Goal: Find specific fact: Find specific fact

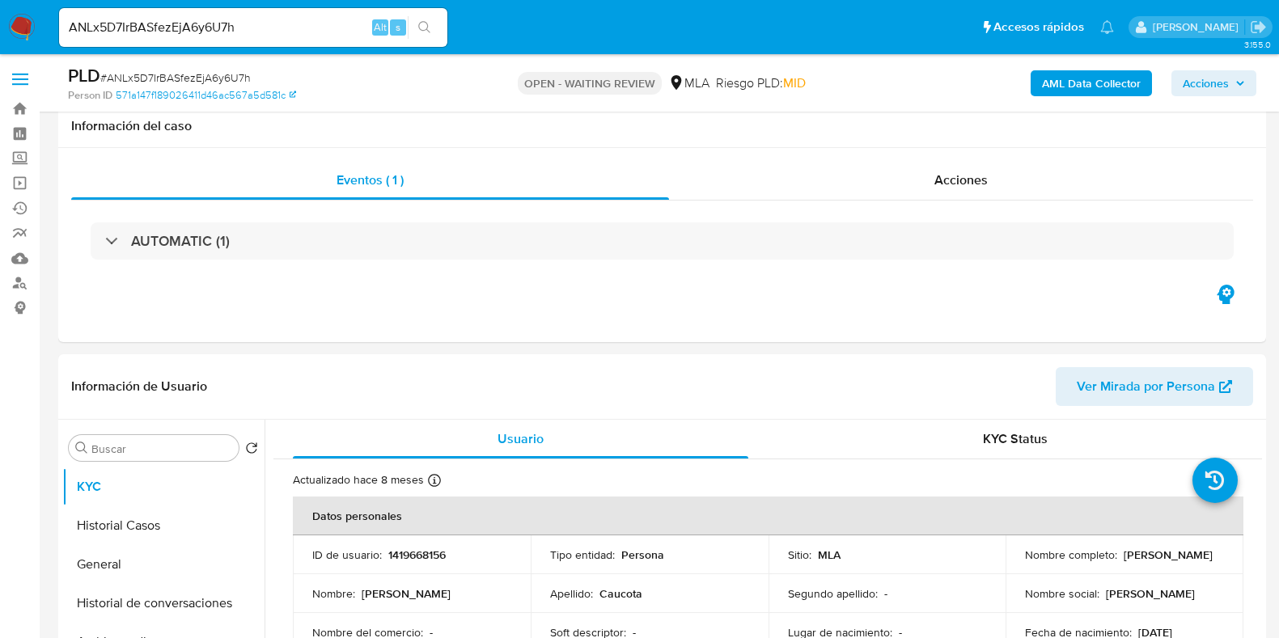
select select "10"
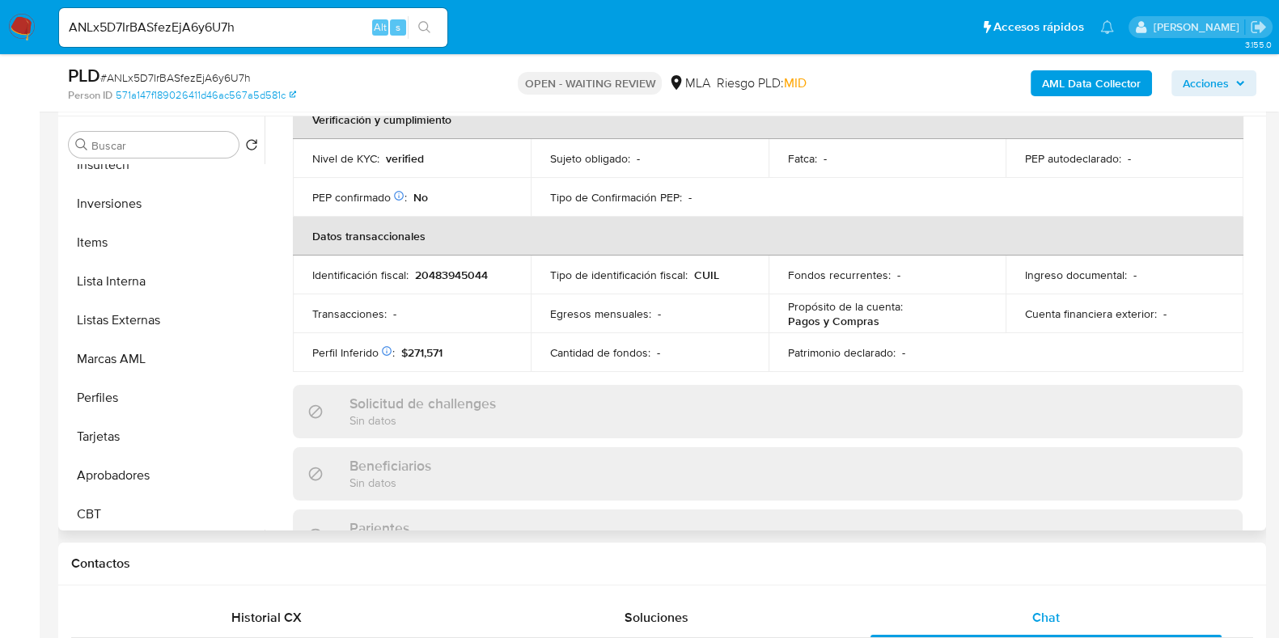
scroll to position [800, 0]
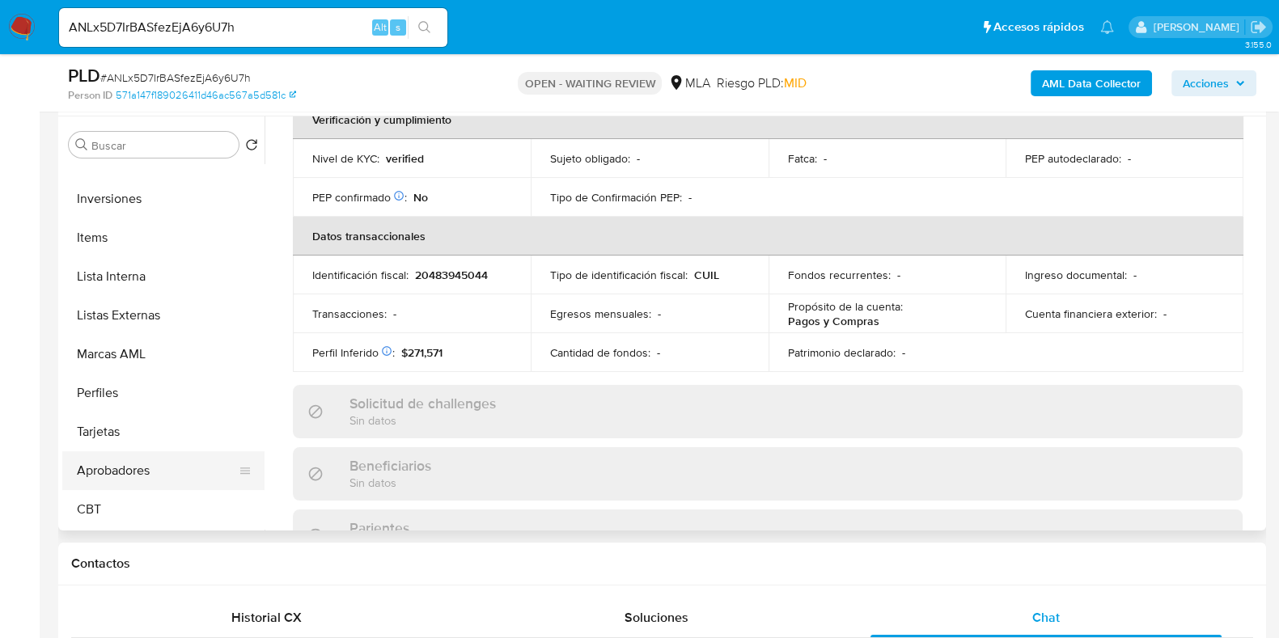
click at [146, 479] on button "Aprobadores" at bounding box center [156, 470] width 189 height 39
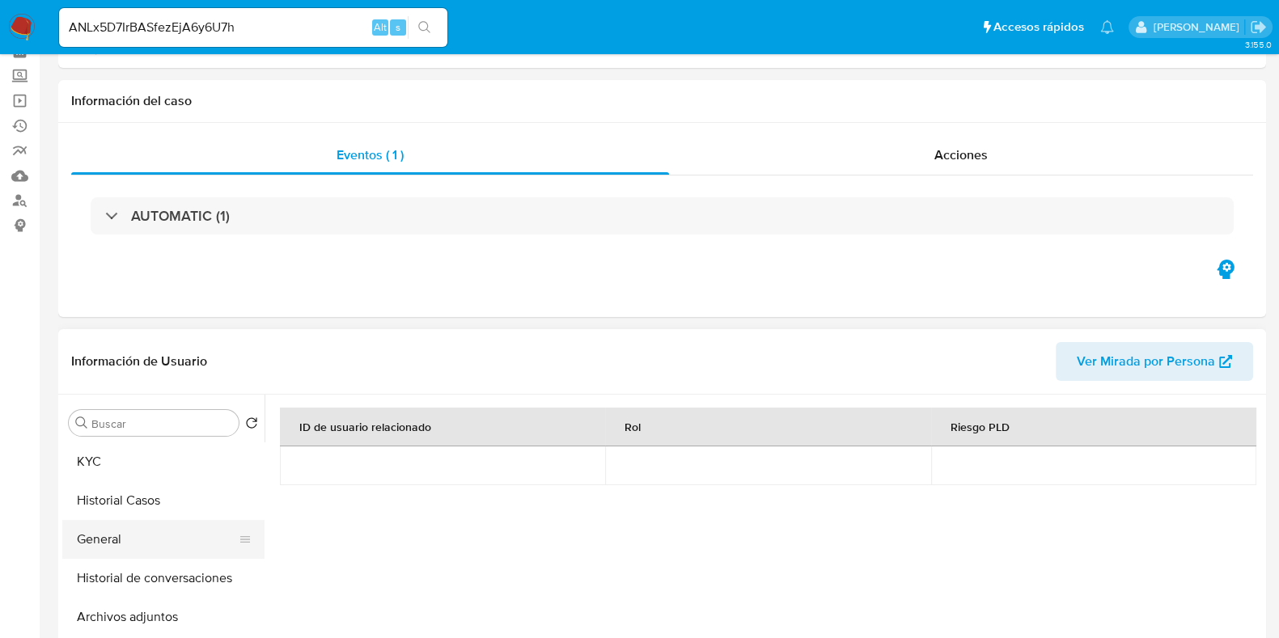
scroll to position [0, 0]
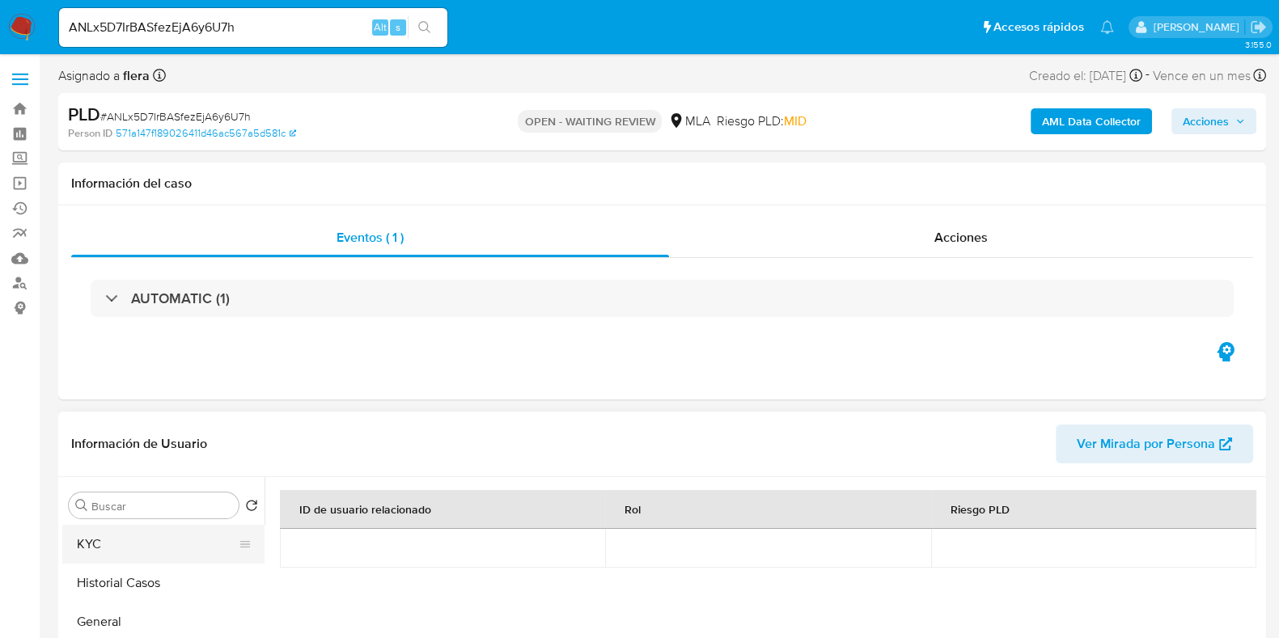
click at [127, 527] on button "KYC" at bounding box center [156, 544] width 189 height 39
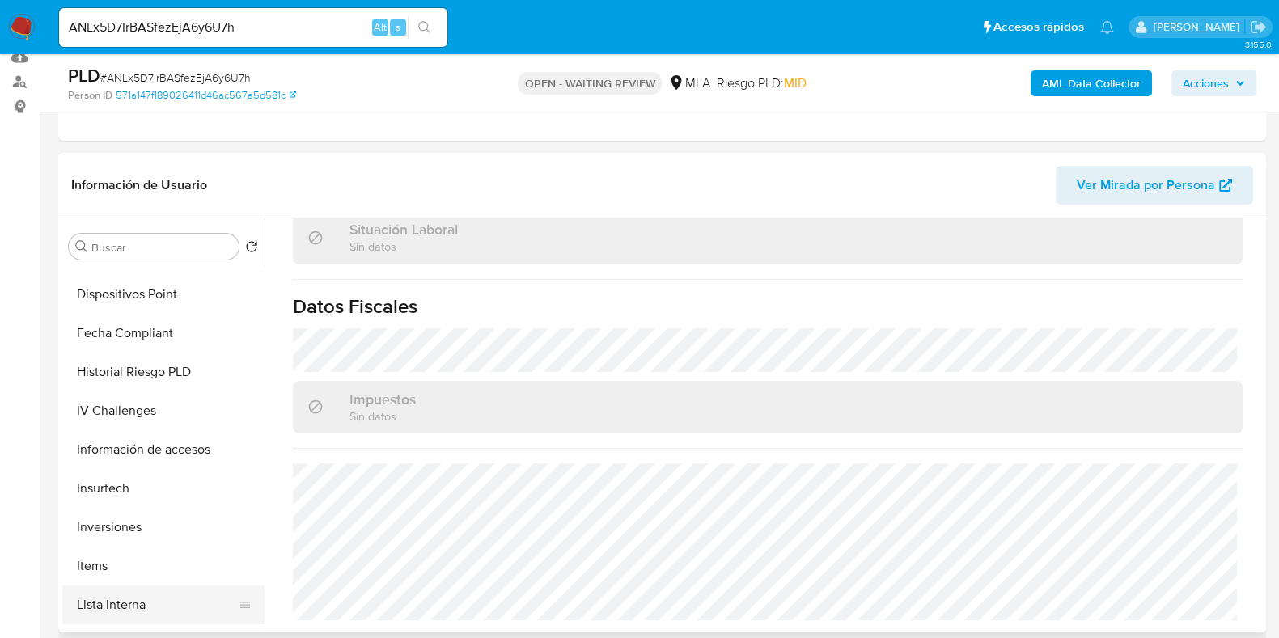
scroll to position [800, 0]
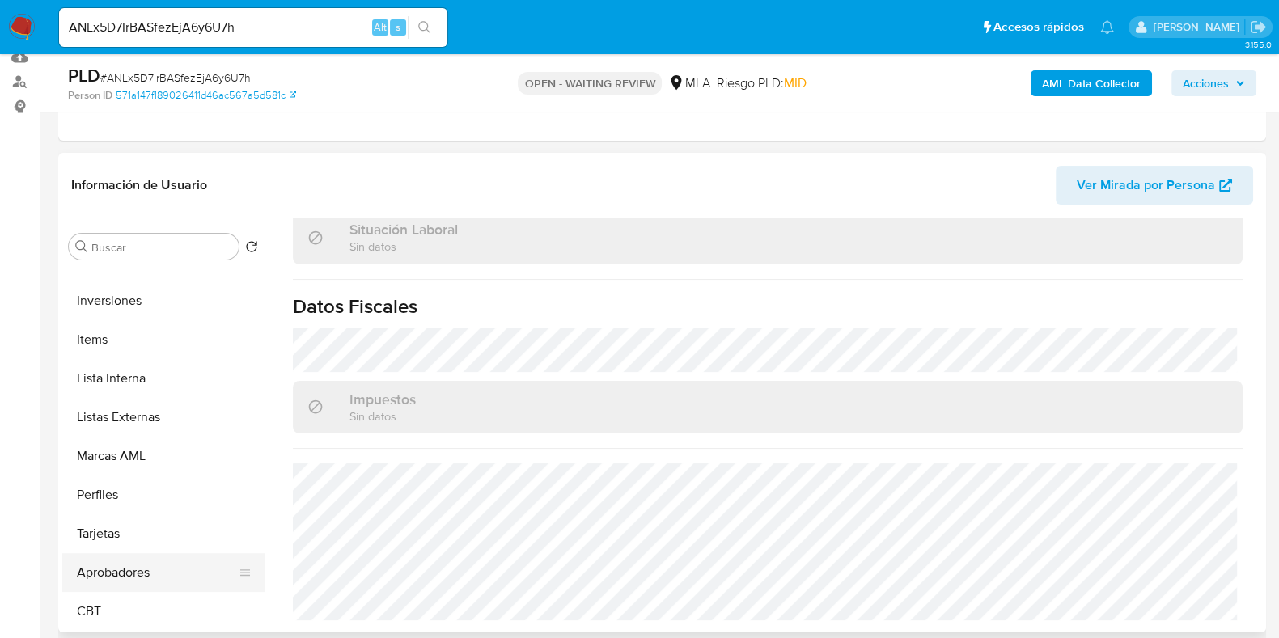
click at [131, 572] on button "Aprobadores" at bounding box center [156, 572] width 189 height 39
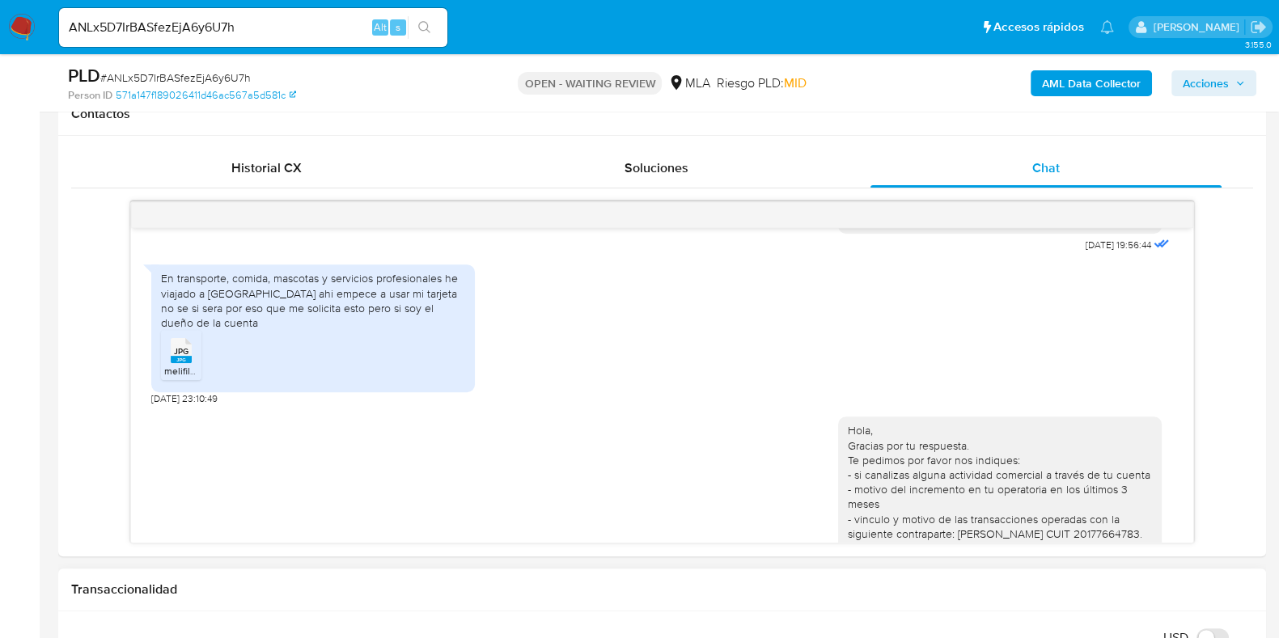
scroll to position [910, 0]
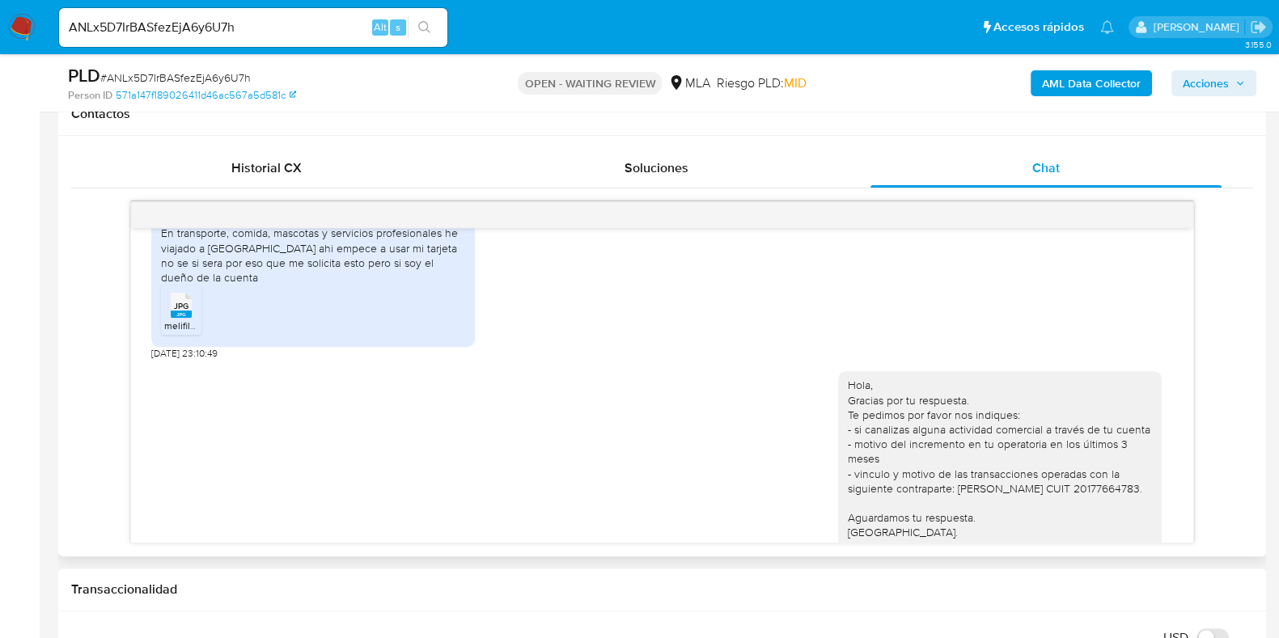
click at [180, 332] on span "melifile240566924905799296.jpg" at bounding box center [238, 326] width 149 height 14
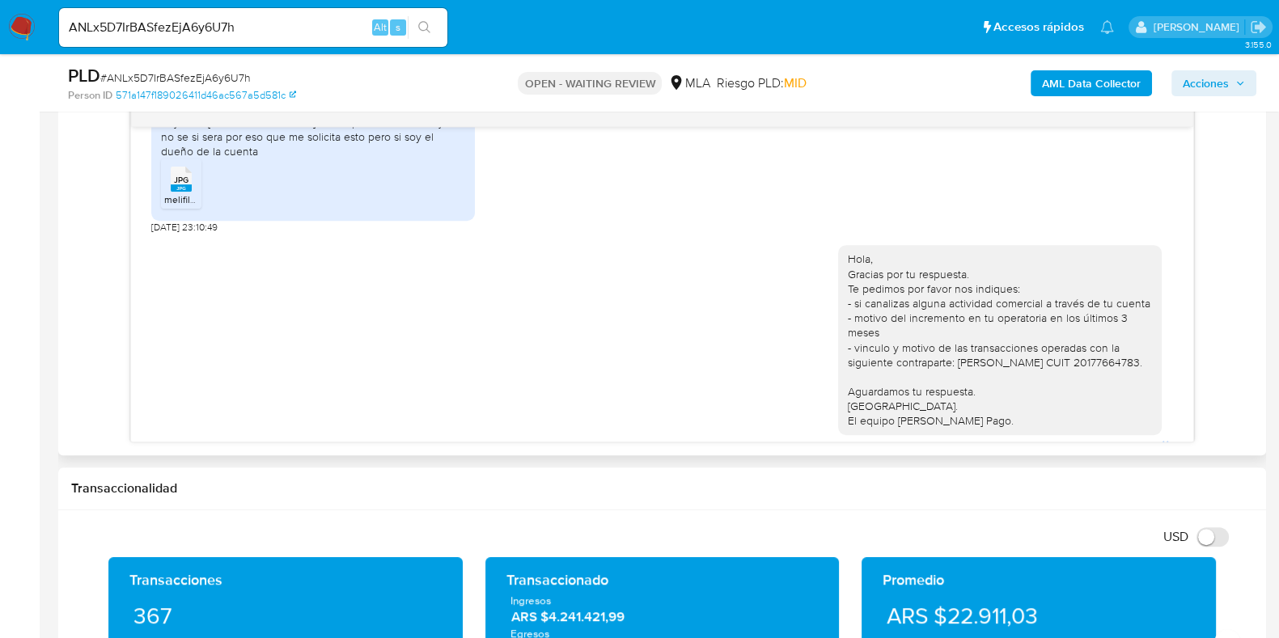
scroll to position [1036, 0]
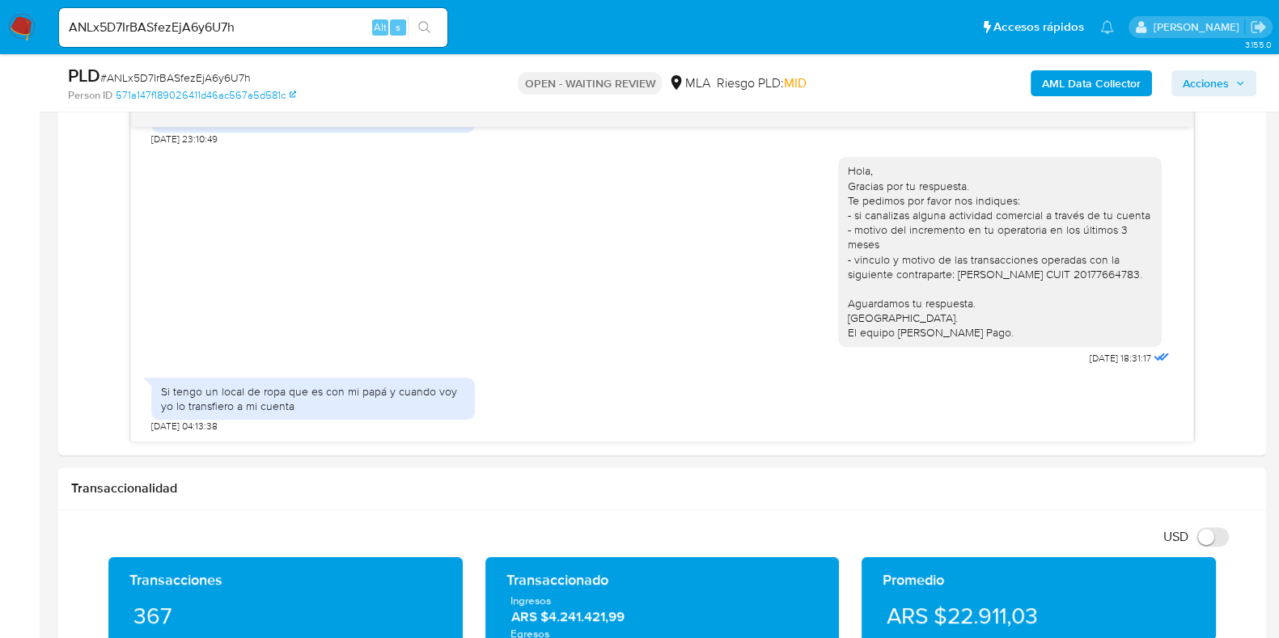
click at [218, 73] on span "# ANLx5D7IrBASfezEjA6y6U7h" at bounding box center [175, 78] width 150 height 16
copy span "ANLx5D7IrBASfezEjA6y6U7h"
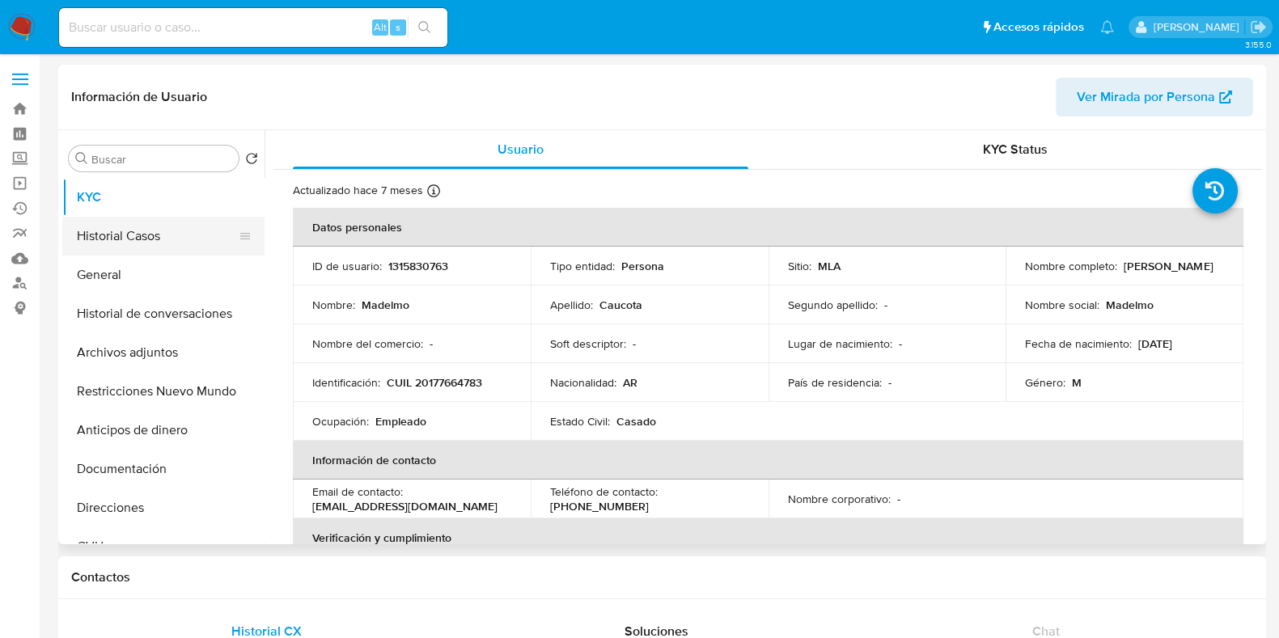
select select "10"
click at [141, 237] on button "Historial Casos" at bounding box center [156, 236] width 189 height 39
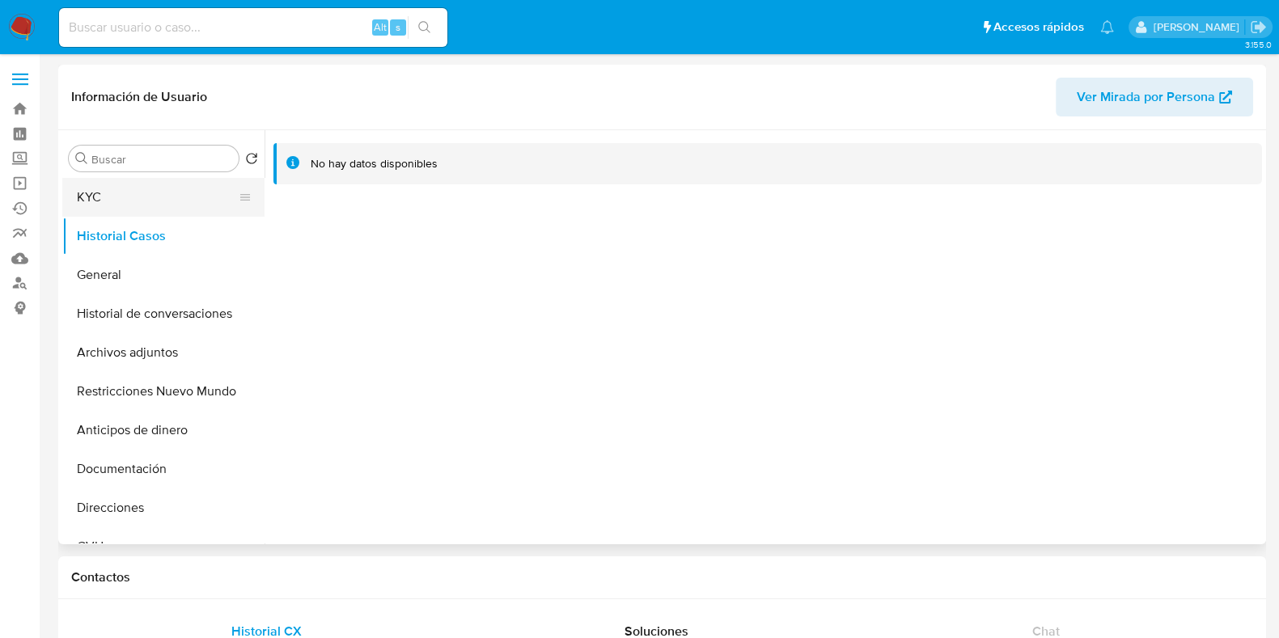
click at [136, 204] on button "KYC" at bounding box center [156, 197] width 189 height 39
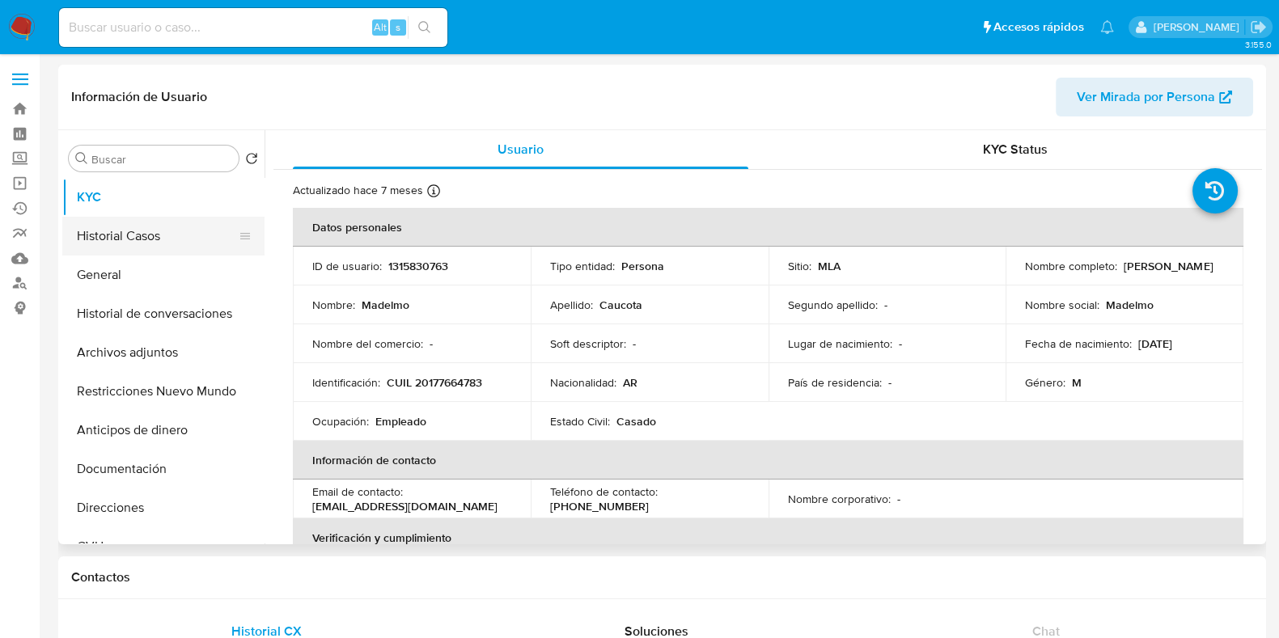
click at [135, 236] on button "Historial Casos" at bounding box center [156, 236] width 189 height 39
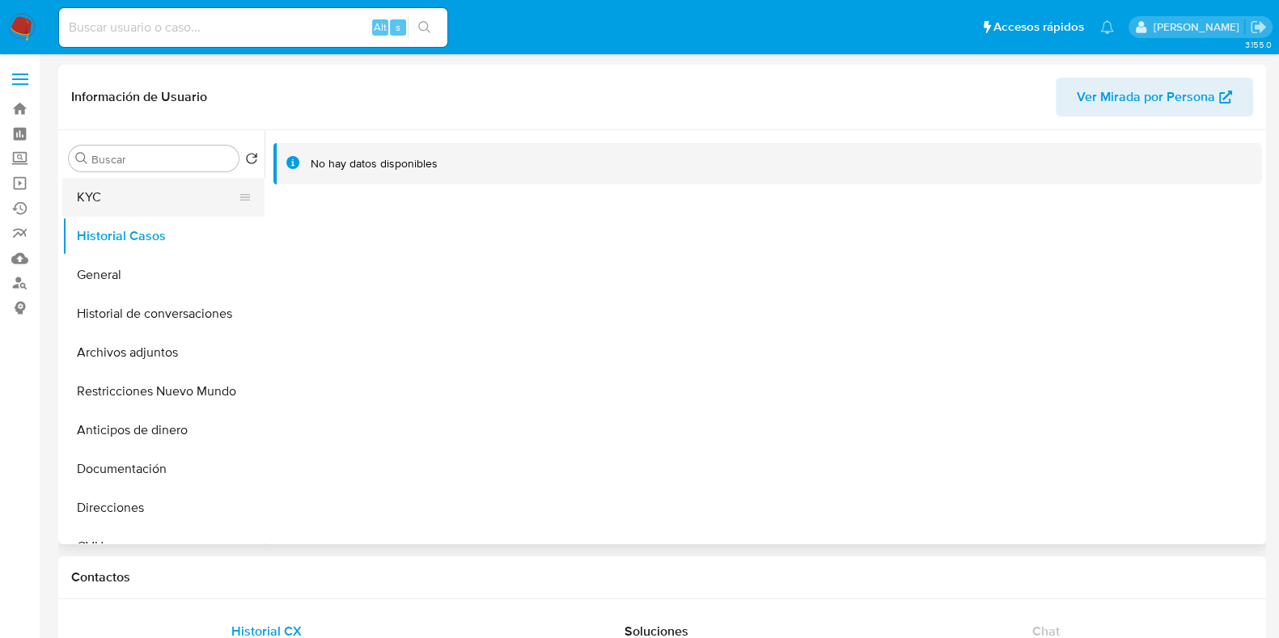
click at [134, 209] on button "KYC" at bounding box center [156, 197] width 189 height 39
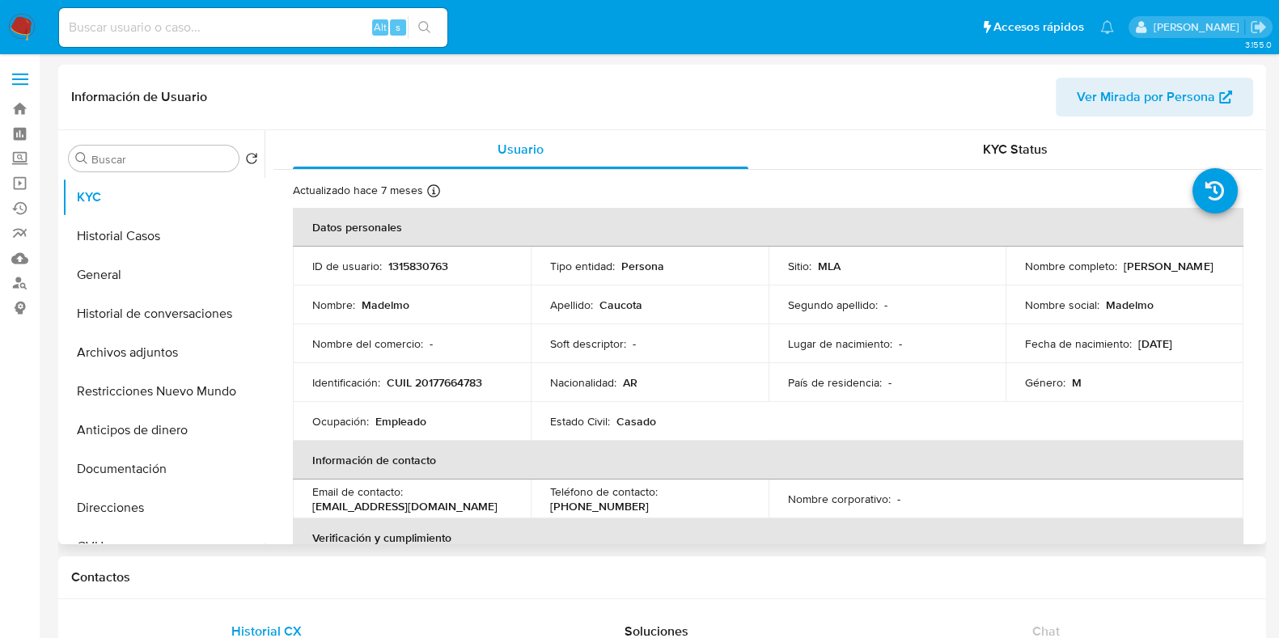
click at [477, 375] on p "CUIL 20177664783" at bounding box center [434, 382] width 95 height 15
copy p "20177664783"
drag, startPoint x: 1208, startPoint y: 268, endPoint x: 1121, endPoint y: 267, distance: 87.4
click at [1123, 267] on p "Madelmo Caucota" at bounding box center [1167, 266] width 89 height 15
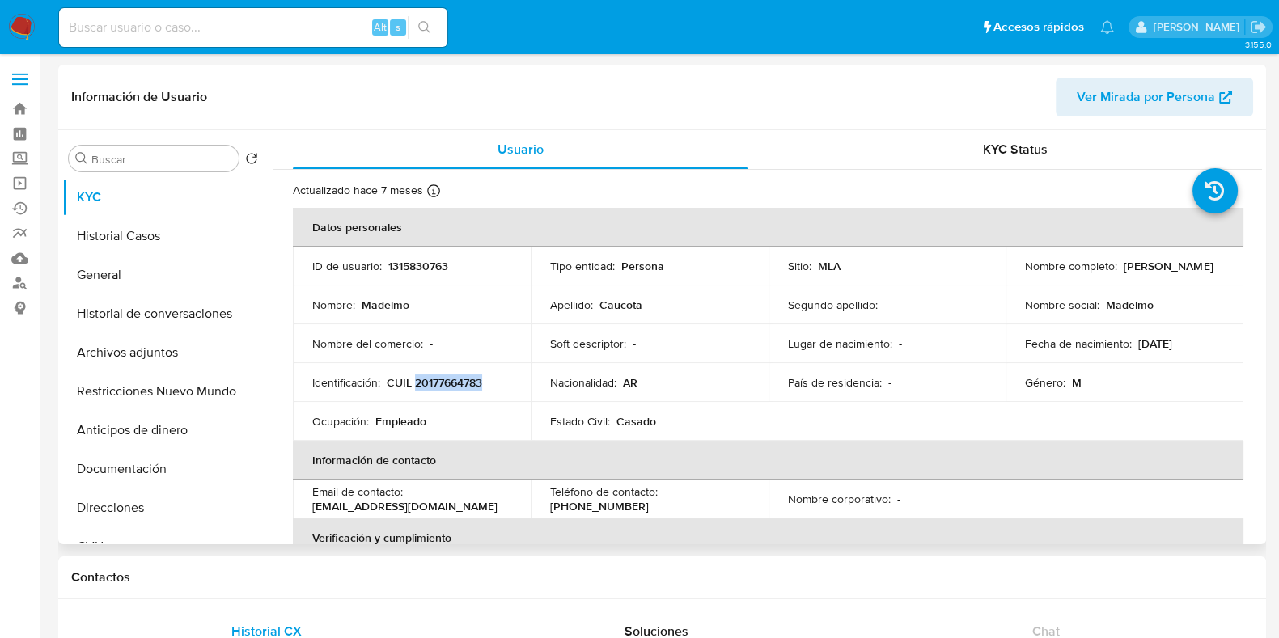
copy p "Madelmo Caucota"
click at [463, 380] on p "CUIL 20177664783" at bounding box center [434, 382] width 95 height 15
copy p "20177664783"
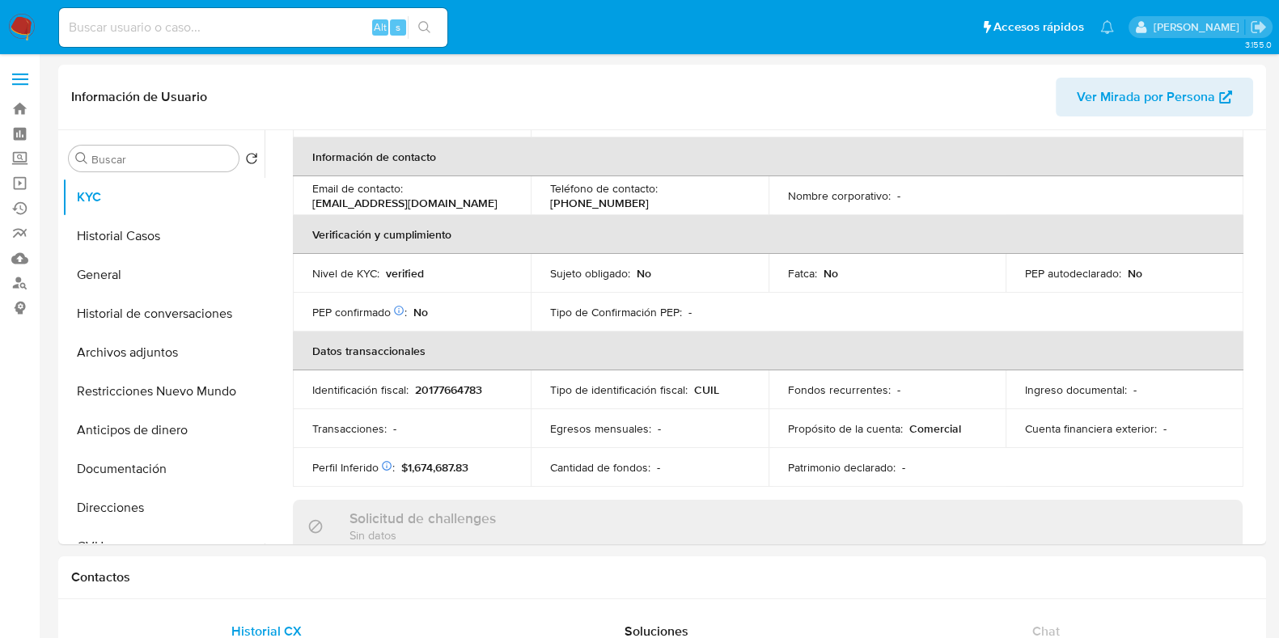
scroll to position [303, 0]
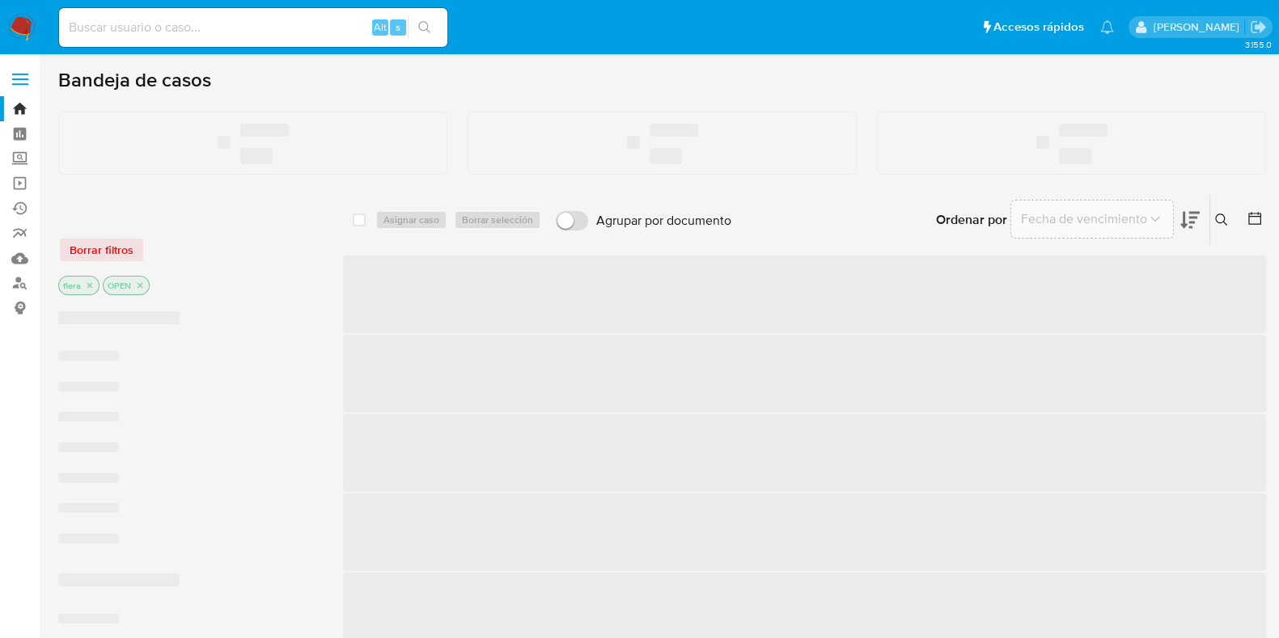
click at [154, 30] on input at bounding box center [253, 27] width 388 height 21
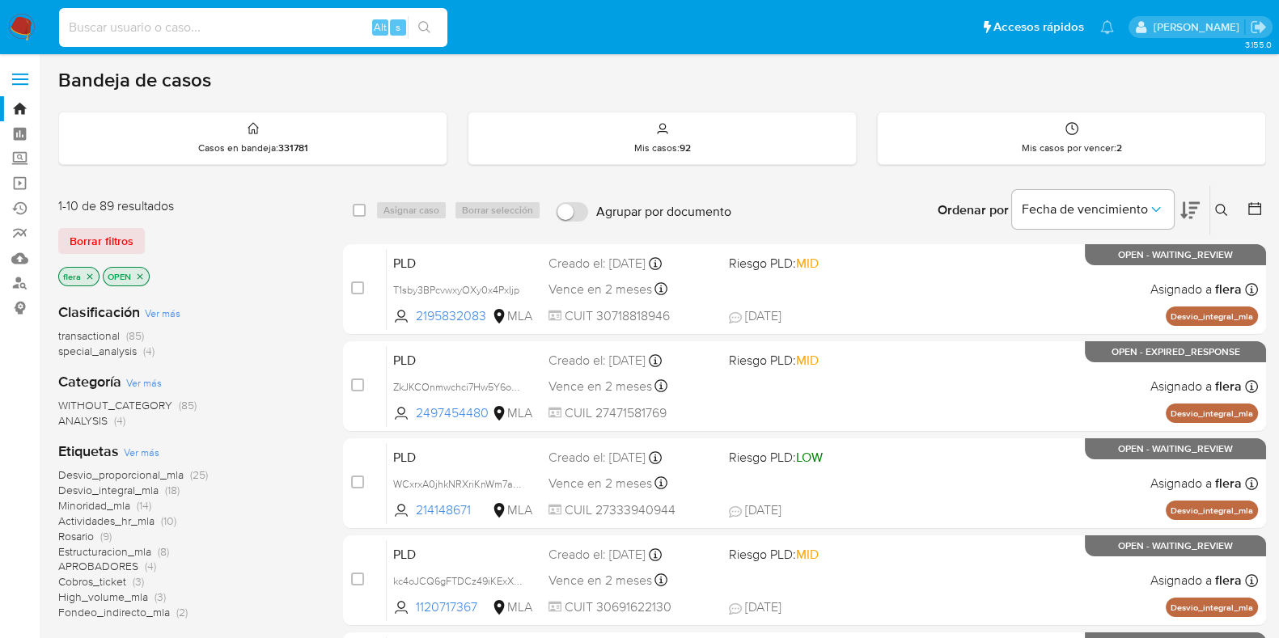
paste input "3C0ieUDFzkUhvHAigbuBQKJT"
type input "3C0ieUDFzkUhvHAigbuBQKJT"
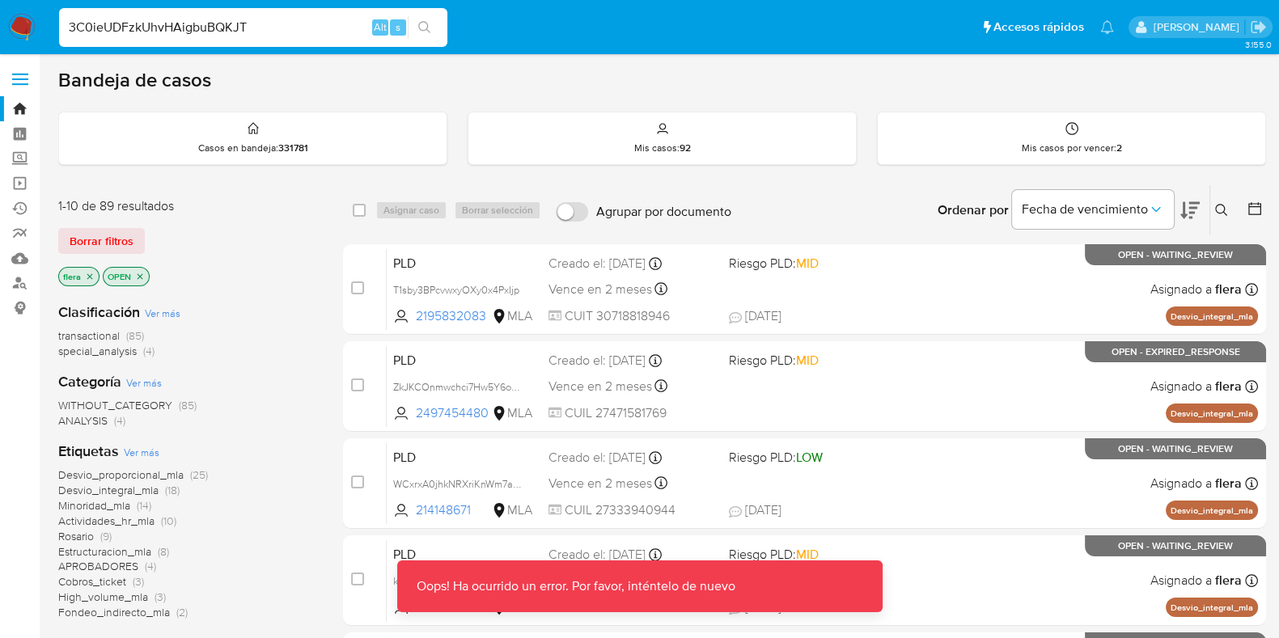
click at [254, 14] on div "3C0ieUDFzkUhvHAigbuBQKJT Alt s" at bounding box center [253, 27] width 388 height 39
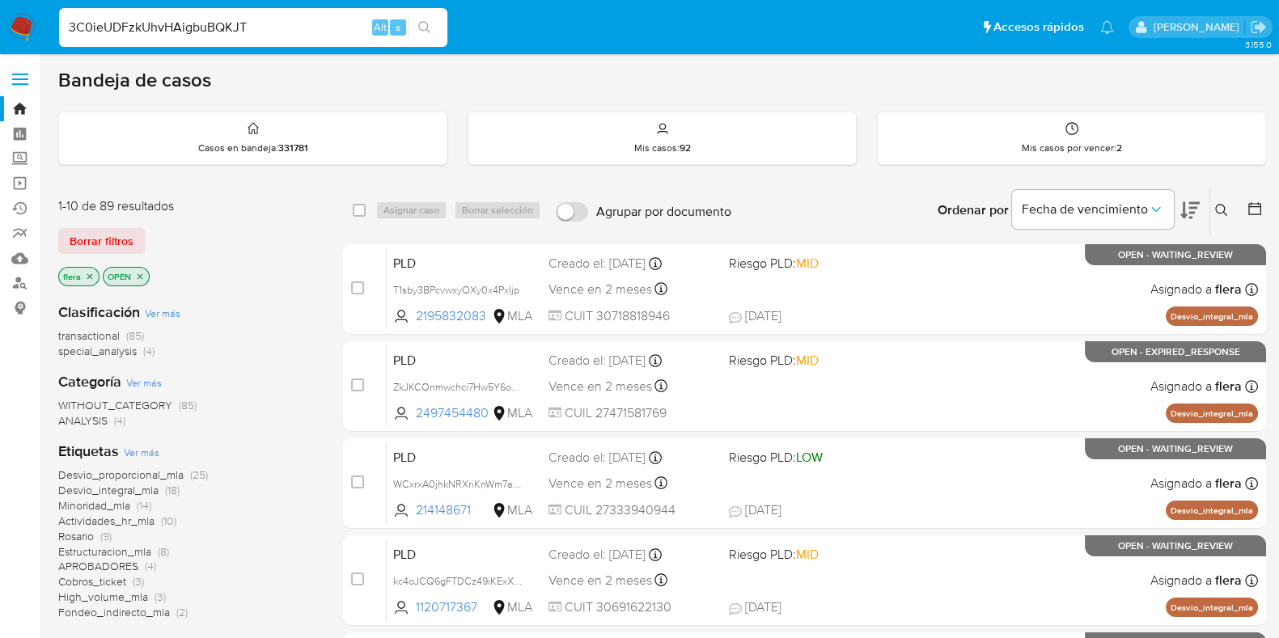
click at [311, 27] on input "3C0ieUDFzkUhvHAigbuBQKJT" at bounding box center [253, 27] width 388 height 21
click at [298, 18] on input "3C0ieUDFzkUhvHAigbuBQKJT" at bounding box center [253, 27] width 388 height 21
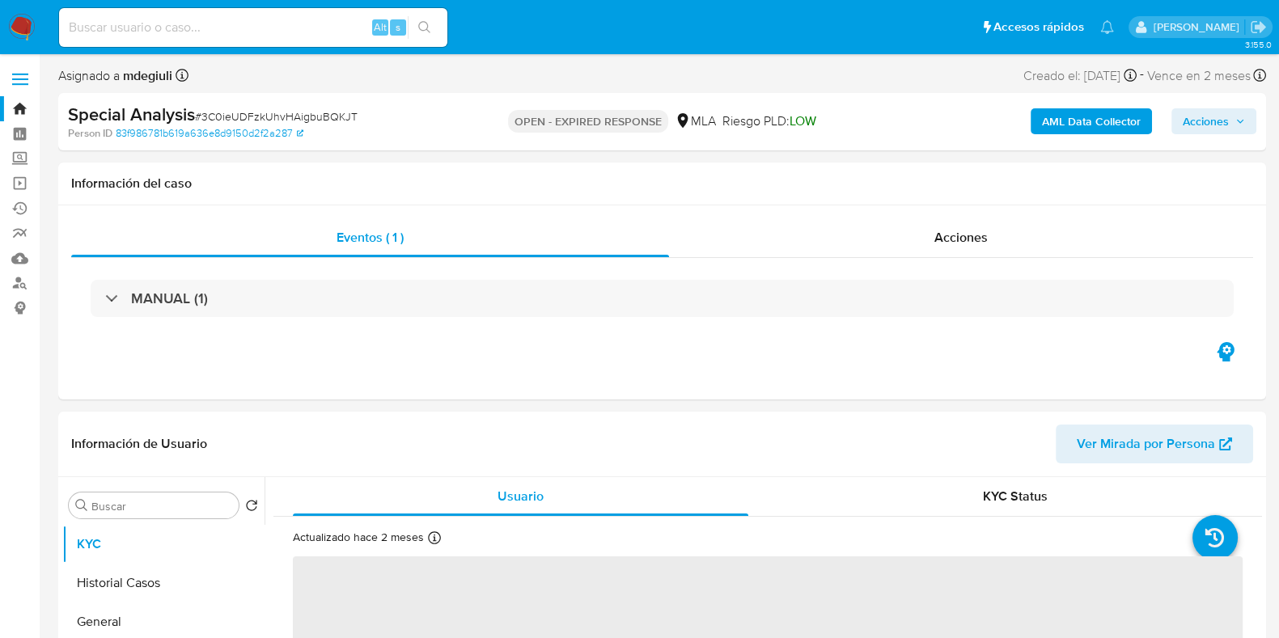
select select "10"
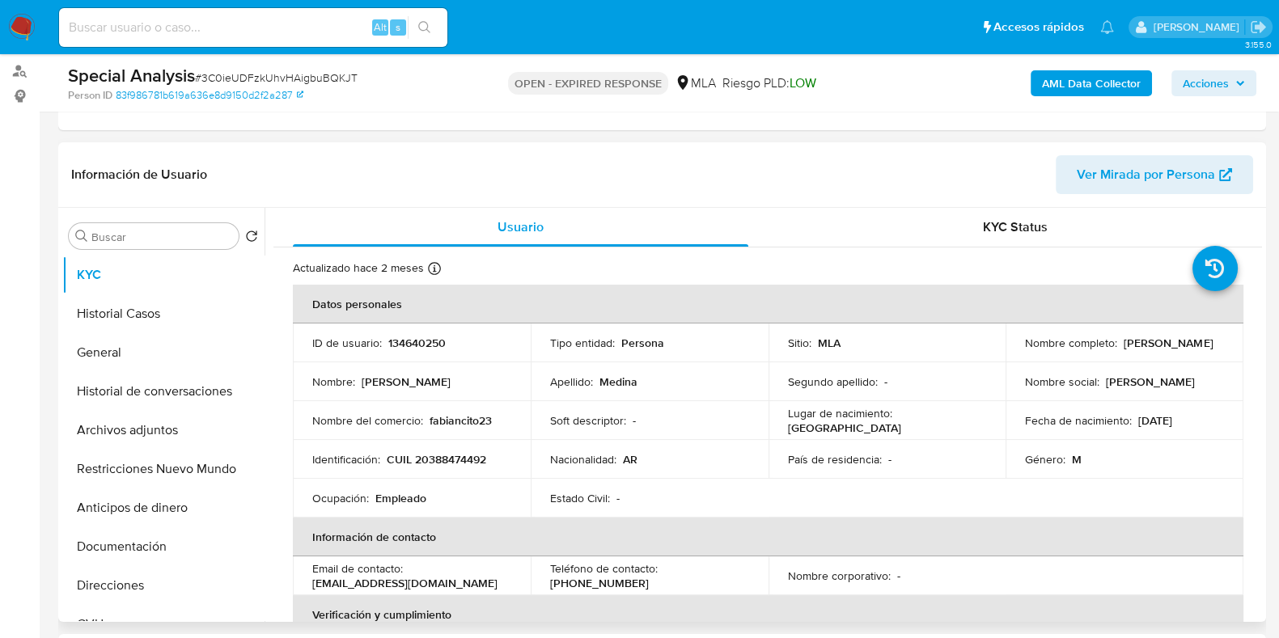
scroll to position [303, 0]
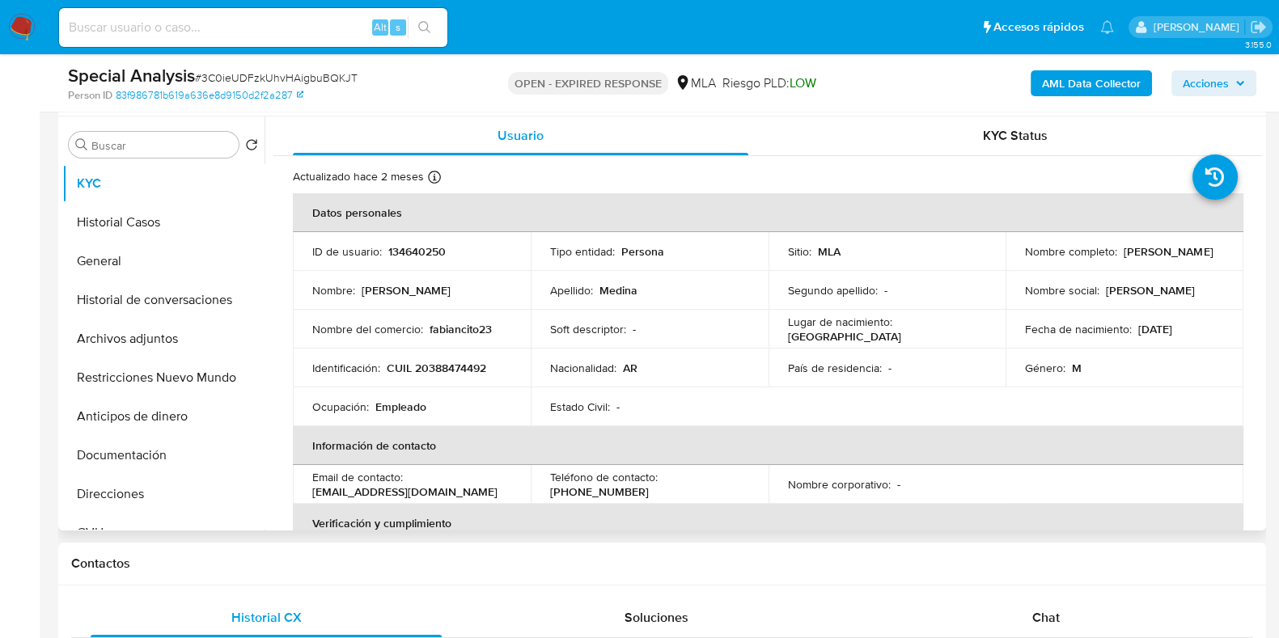
click at [464, 368] on p "CUIL 20388474492" at bounding box center [436, 368] width 99 height 15
copy p "20388474492"
